Goal: Understand process/instructions: Learn how to perform a task or action

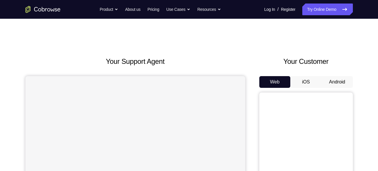
click at [342, 81] on button "Android" at bounding box center [337, 82] width 31 height 12
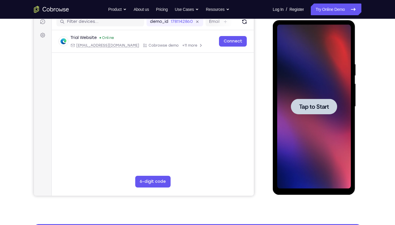
drag, startPoint x: 632, startPoint y: 88, endPoint x: 322, endPoint y: 104, distance: 310.6
click at [322, 104] on span "Tap to Start" at bounding box center [314, 107] width 30 height 6
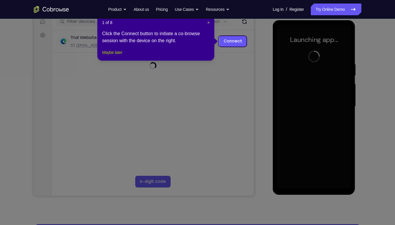
click at [116, 56] on button "Maybe later" at bounding box center [112, 52] width 20 height 7
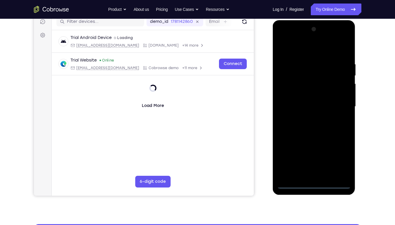
click at [313, 171] on div at bounding box center [314, 107] width 74 height 164
click at [339, 159] on div at bounding box center [314, 107] width 74 height 164
click at [294, 47] on div at bounding box center [314, 107] width 74 height 164
click at [342, 107] on div at bounding box center [314, 107] width 74 height 164
click at [310, 116] on div at bounding box center [314, 107] width 74 height 164
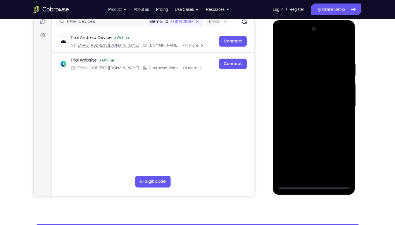
click at [314, 135] on div at bounding box center [314, 107] width 74 height 164
click at [315, 81] on div at bounding box center [314, 107] width 74 height 164
click at [321, 92] on div at bounding box center [314, 107] width 74 height 164
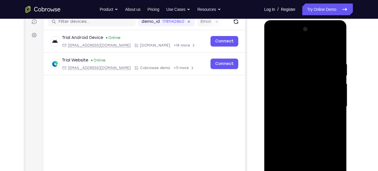
click at [309, 81] on div at bounding box center [306, 107] width 74 height 164
click at [324, 96] on div at bounding box center [306, 107] width 74 height 164
click at [312, 73] on div at bounding box center [306, 107] width 74 height 164
click at [311, 77] on div at bounding box center [306, 107] width 74 height 164
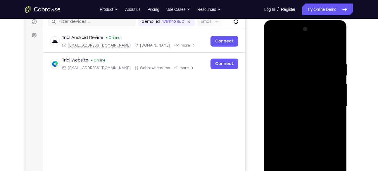
click at [311, 77] on div at bounding box center [306, 107] width 74 height 164
click at [333, 82] on div at bounding box center [306, 107] width 74 height 164
click at [283, 99] on div at bounding box center [306, 107] width 74 height 164
click at [310, 132] on div at bounding box center [306, 107] width 74 height 164
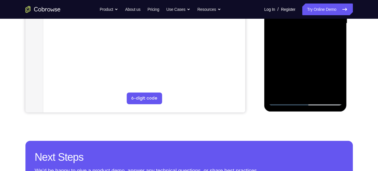
scroll to position [160, 0]
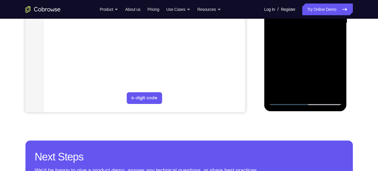
click at [317, 97] on div at bounding box center [306, 23] width 74 height 164
click at [319, 93] on div at bounding box center [306, 23] width 74 height 164
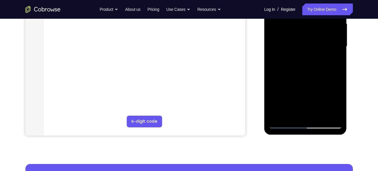
scroll to position [136, 0]
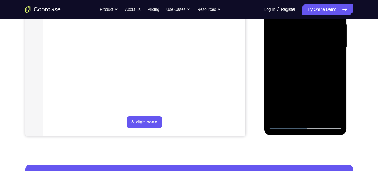
click at [312, 78] on div at bounding box center [306, 47] width 74 height 164
click at [309, 43] on div at bounding box center [306, 47] width 74 height 164
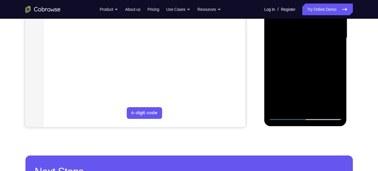
scroll to position [145, 0]
click at [329, 51] on div at bounding box center [306, 38] width 74 height 164
click at [332, 51] on div at bounding box center [306, 38] width 74 height 164
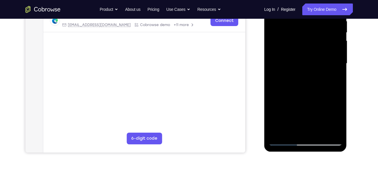
scroll to position [120, 0]
click at [334, 77] on div at bounding box center [306, 63] width 74 height 164
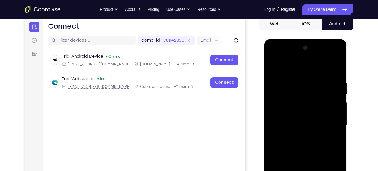
scroll to position [50, 0]
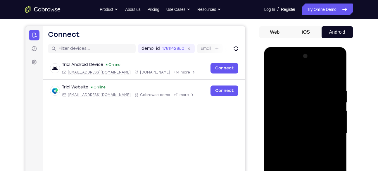
click at [270, 75] on div at bounding box center [306, 133] width 74 height 164
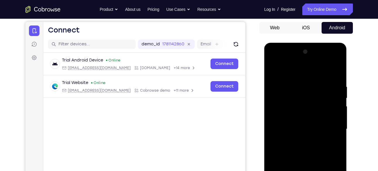
click at [298, 99] on div at bounding box center [306, 129] width 74 height 164
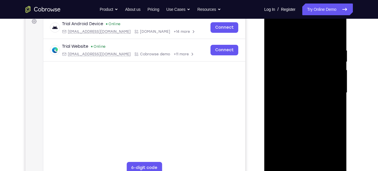
scroll to position [91, 0]
click at [303, 120] on div at bounding box center [306, 93] width 74 height 164
click at [340, 73] on div at bounding box center [306, 93] width 74 height 164
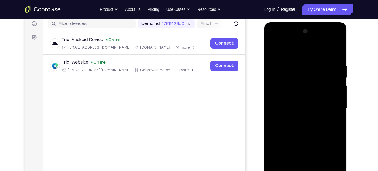
scroll to position [73, 0]
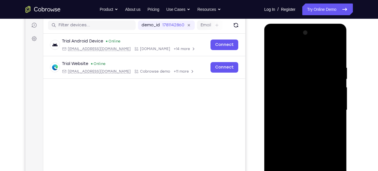
click at [277, 49] on div at bounding box center [306, 110] width 74 height 164
drag, startPoint x: 317, startPoint y: 64, endPoint x: 317, endPoint y: 77, distance: 12.9
click at [317, 77] on div at bounding box center [306, 110] width 74 height 164
drag, startPoint x: 318, startPoint y: 66, endPoint x: 317, endPoint y: 127, distance: 60.3
click at [317, 127] on div at bounding box center [306, 110] width 74 height 164
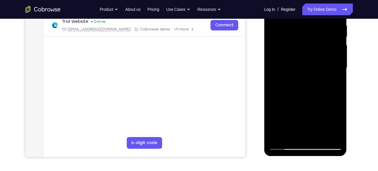
scroll to position [116, 0]
click at [318, 135] on div at bounding box center [306, 68] width 74 height 164
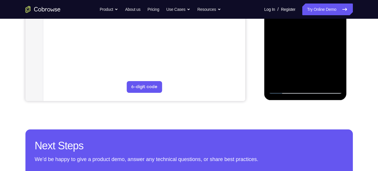
scroll to position [171, 0]
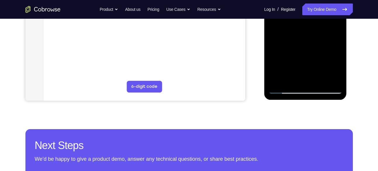
click at [286, 95] on div at bounding box center [306, 12] width 83 height 174
click at [285, 88] on div at bounding box center [306, 12] width 74 height 164
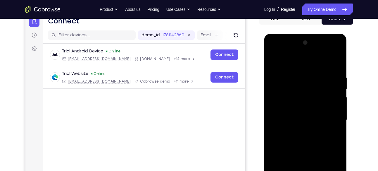
scroll to position [63, 0]
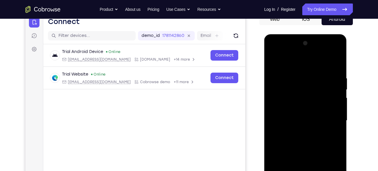
click at [280, 115] on div at bounding box center [306, 121] width 74 height 164
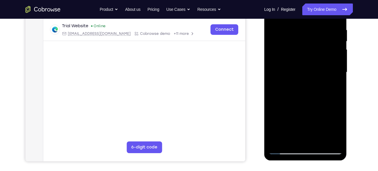
scroll to position [112, 0]
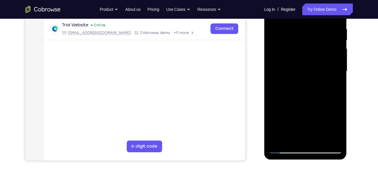
click at [320, 139] on div at bounding box center [306, 71] width 74 height 164
click at [301, 71] on div at bounding box center [306, 71] width 74 height 164
click at [276, 127] on div at bounding box center [306, 71] width 74 height 164
click at [279, 68] on div at bounding box center [306, 71] width 74 height 164
click at [317, 95] on div at bounding box center [306, 71] width 74 height 164
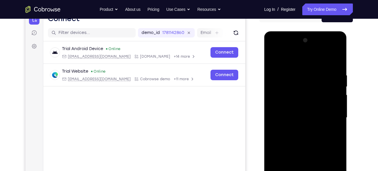
scroll to position [65, 0]
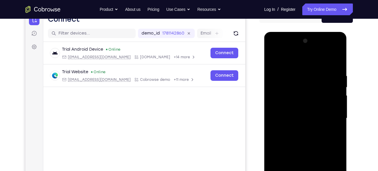
click at [341, 42] on div at bounding box center [306, 118] width 74 height 164
